Goal: Information Seeking & Learning: Learn about a topic

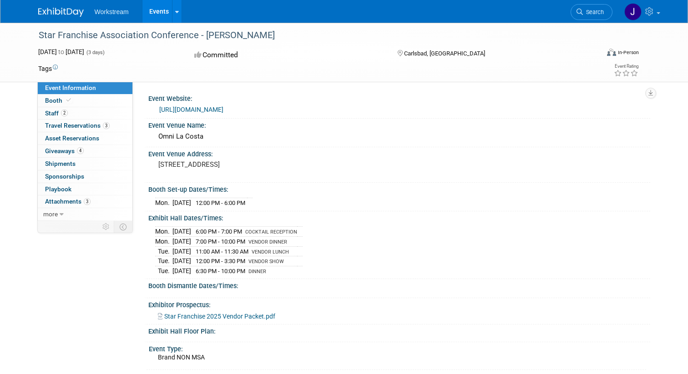
click at [150, 10] on link "Events" at bounding box center [158, 11] width 33 height 23
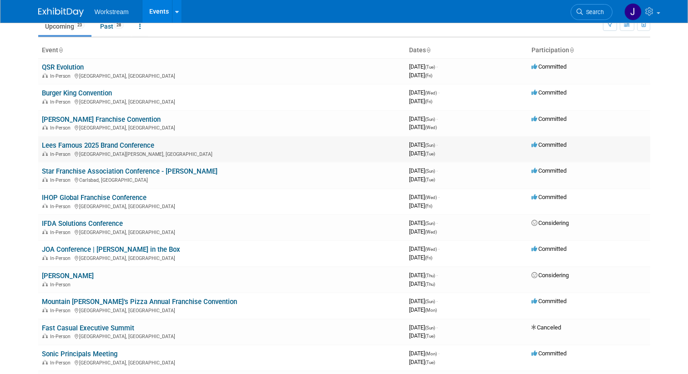
scroll to position [55, 0]
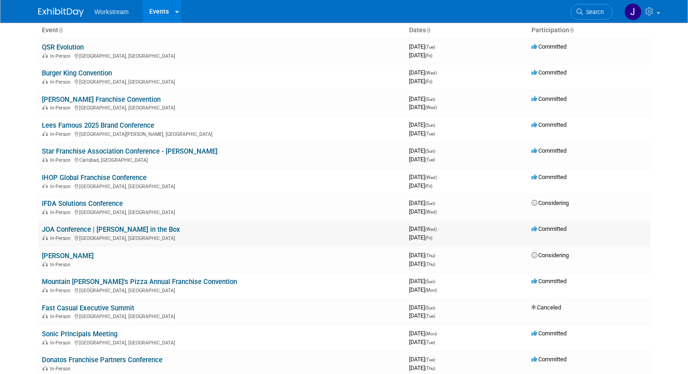
click at [121, 230] on link "JOA Conference | [PERSON_NAME] in the Box" at bounding box center [111, 230] width 138 height 8
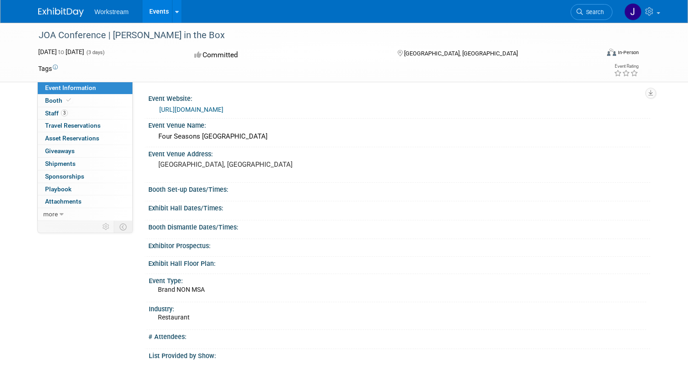
click at [213, 108] on link "[URL][DOMAIN_NAME]" at bounding box center [191, 109] width 64 height 7
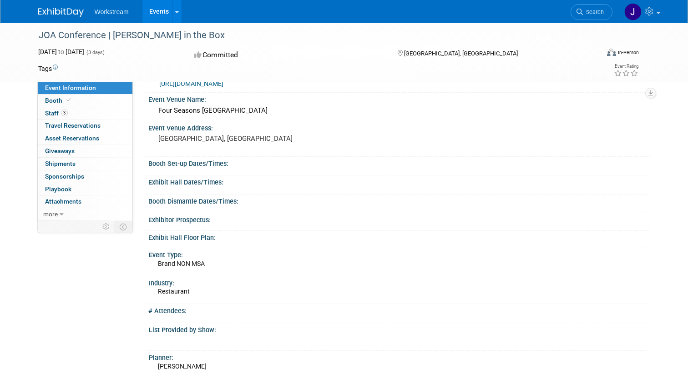
scroll to position [27, 0]
click at [57, 212] on link "more" at bounding box center [85, 214] width 95 height 12
click at [59, 225] on span "Event Binder (.pdf export)" at bounding box center [81, 226] width 73 height 7
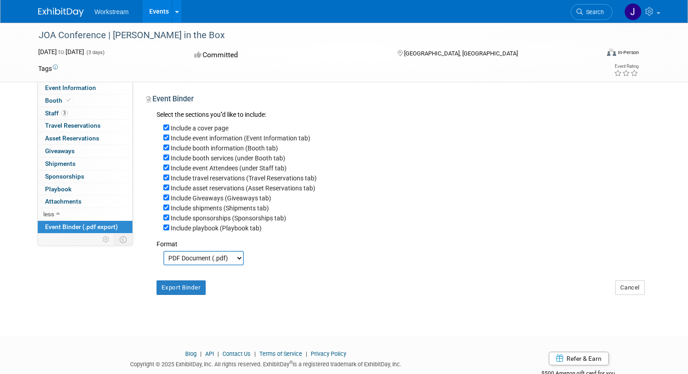
click at [59, 224] on span "Event Binder (.pdf export)" at bounding box center [81, 226] width 73 height 7
click at [62, 89] on span "Event Information" at bounding box center [70, 87] width 51 height 7
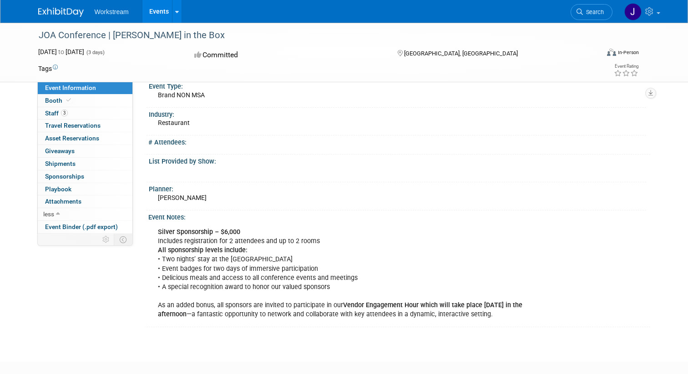
scroll to position [203, 0]
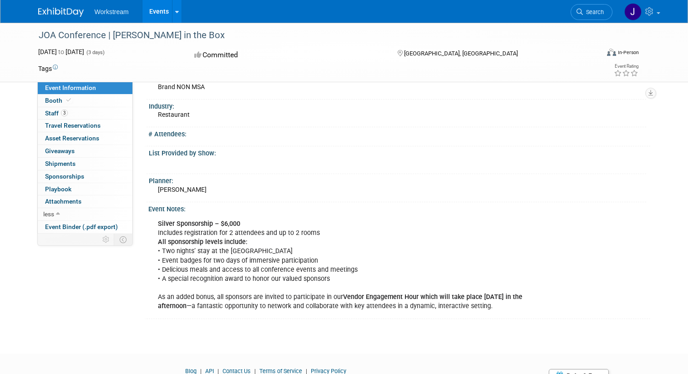
click at [194, 233] on div "Silver Sponsorship – $6,000 Includes registration for 2 attendees and up to 2 r…" at bounding box center [351, 265] width 400 height 101
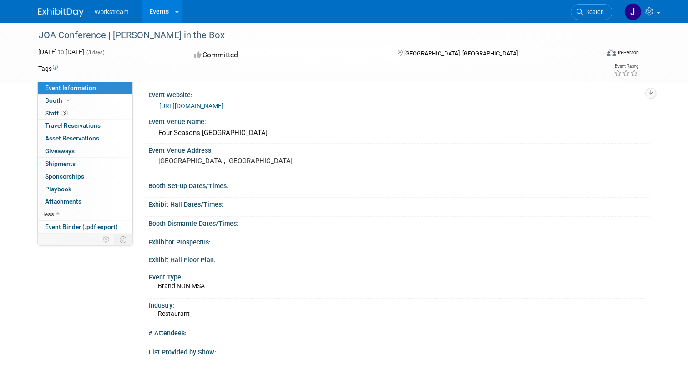
scroll to position [0, 0]
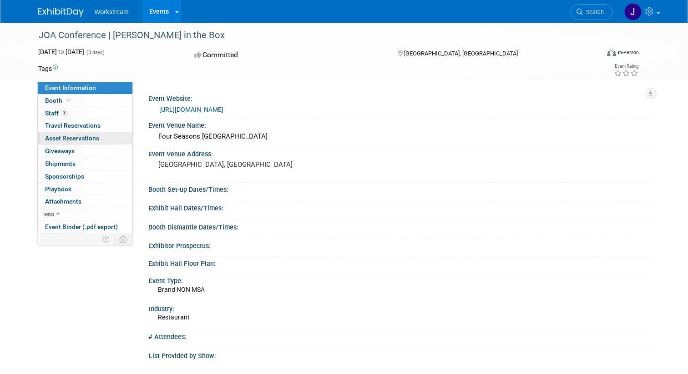
click at [78, 139] on span "Asset Reservations 0" at bounding box center [72, 138] width 54 height 7
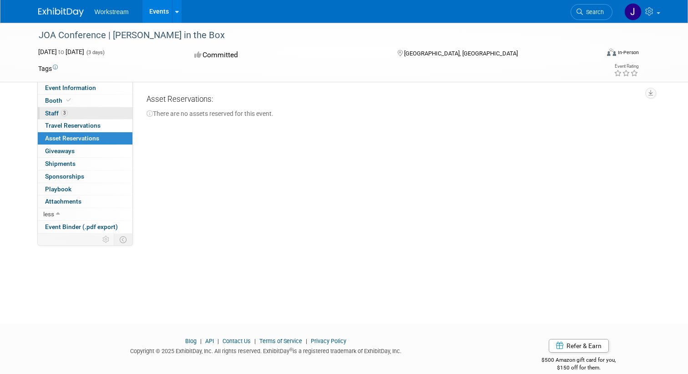
click at [56, 111] on span "Staff 3" at bounding box center [56, 113] width 23 height 7
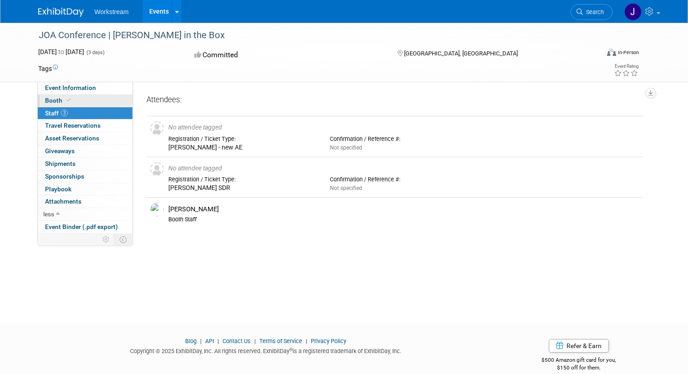
click at [55, 96] on link "Booth" at bounding box center [85, 101] width 95 height 12
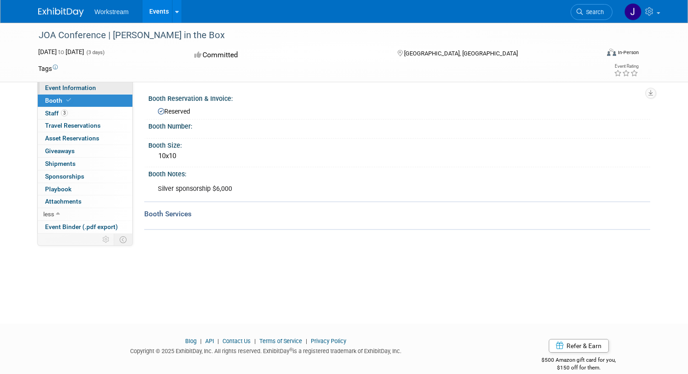
click at [68, 87] on span "Event Information" at bounding box center [70, 87] width 51 height 7
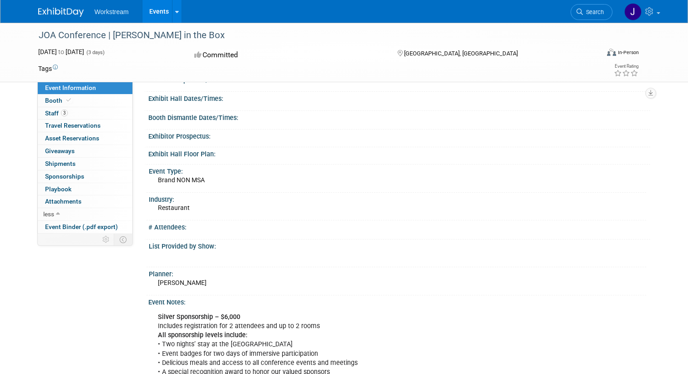
scroll to position [246, 0]
